Goal: Task Accomplishment & Management: Use online tool/utility

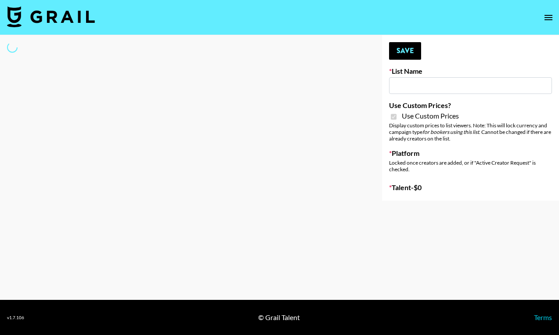
type input "Evry Jewels"
checkbox input "true"
select select "Brand"
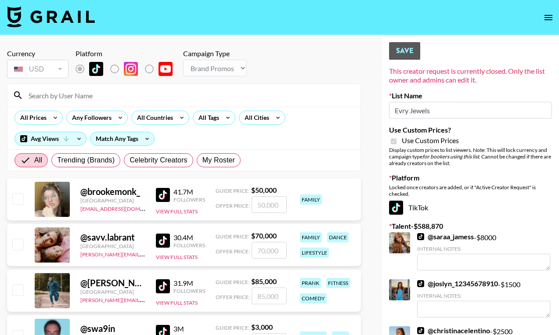
click at [194, 97] on input at bounding box center [189, 95] width 332 height 14
type input "nini"
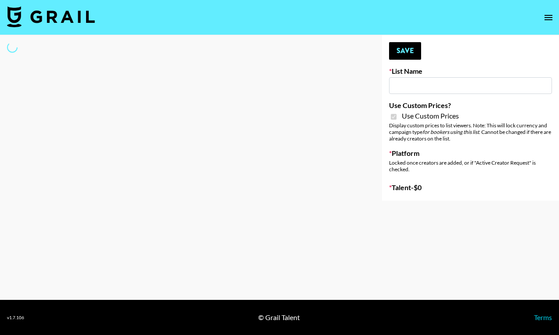
type input "SLG Strategy Game"
checkbox input "true"
select select "Brand"
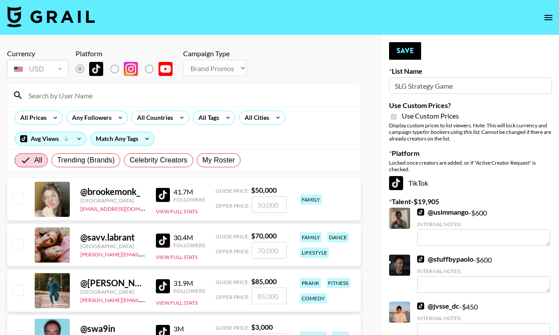
click at [140, 93] on input at bounding box center [189, 95] width 332 height 14
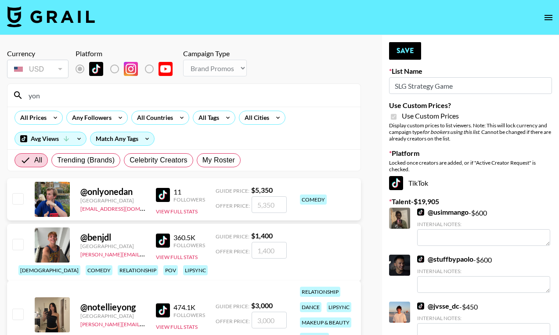
type input "yony"
